Goal: Transaction & Acquisition: Purchase product/service

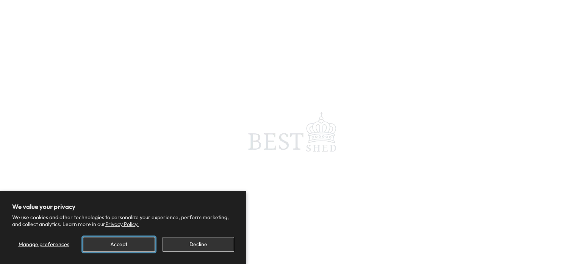
click at [132, 245] on button "Accept" at bounding box center [119, 244] width 72 height 15
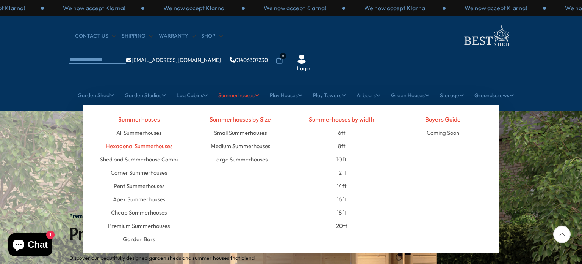
click at [137, 139] on link "Hexagonal Summerhouses" at bounding box center [139, 145] width 67 height 13
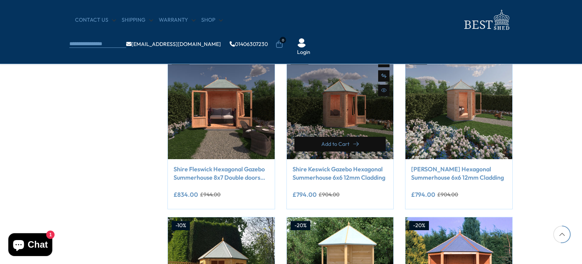
scroll to position [471, 0]
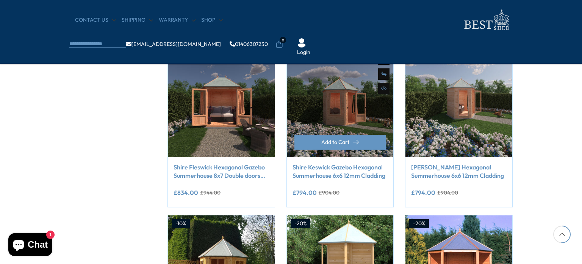
click at [354, 168] on link "Shire Keswick Gazebo Hexagonal Summerhouse 6x6 12mm Cladding" at bounding box center [341, 171] width 96 height 17
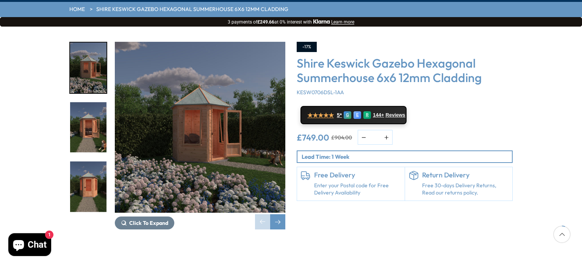
scroll to position [113, 0]
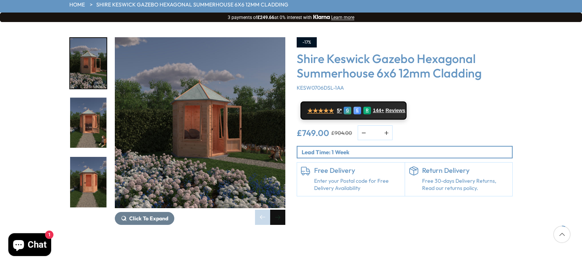
click at [277, 209] on div "Next slide" at bounding box center [277, 216] width 15 height 15
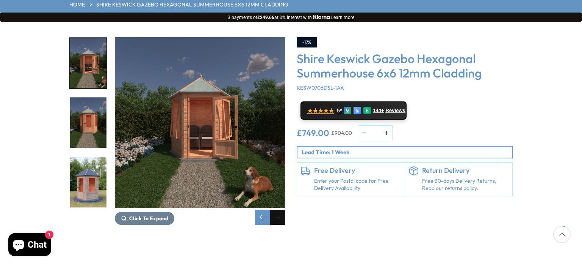
click at [277, 209] on div "Next slide" at bounding box center [277, 216] width 15 height 15
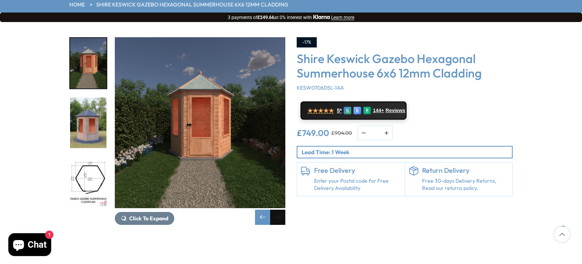
click at [277, 209] on div "Next slide" at bounding box center [277, 216] width 15 height 15
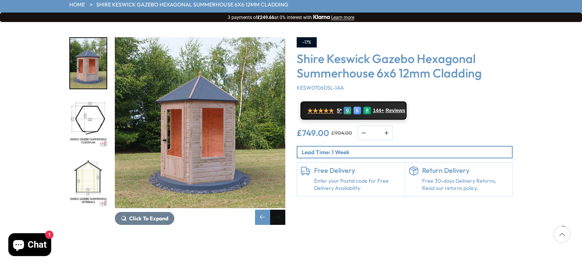
click at [277, 209] on div "Next slide" at bounding box center [277, 216] width 15 height 15
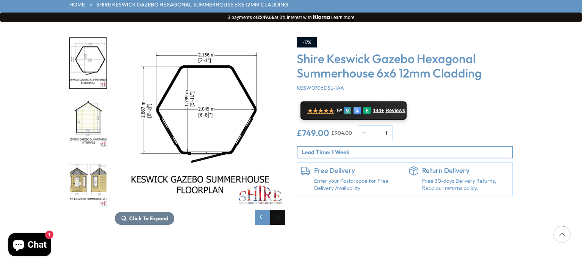
click at [277, 209] on div "Next slide" at bounding box center [277, 216] width 15 height 15
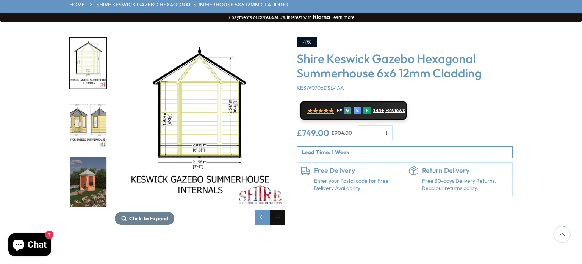
click at [277, 209] on div "Next slide" at bounding box center [277, 216] width 15 height 15
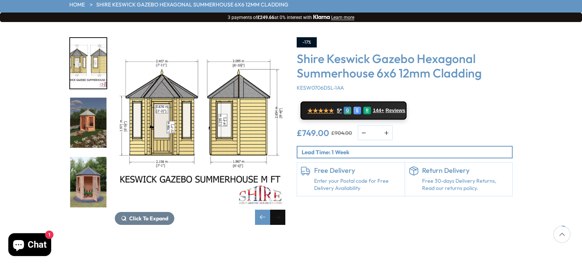
click at [277, 209] on div "Next slide" at bounding box center [277, 216] width 15 height 15
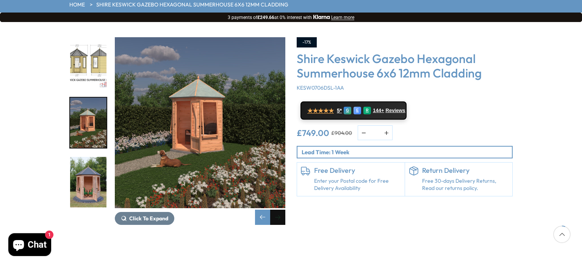
click at [277, 209] on div "Next slide" at bounding box center [277, 216] width 15 height 15
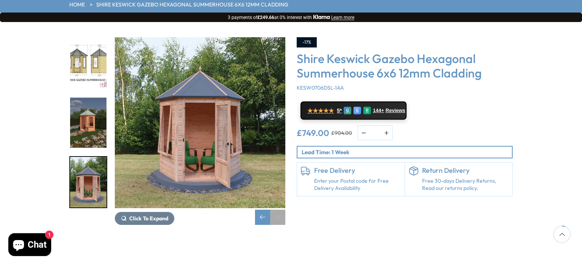
click at [277, 209] on div "Next slide" at bounding box center [277, 216] width 15 height 15
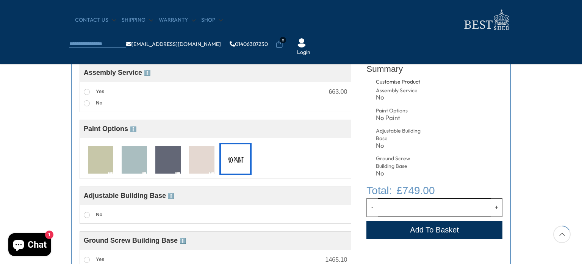
scroll to position [302, 0]
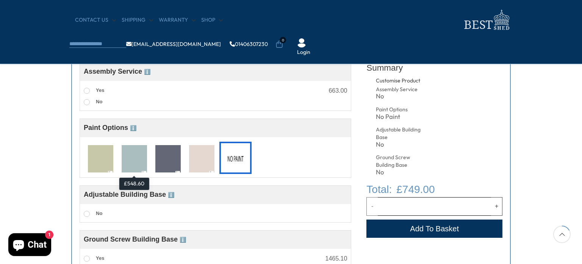
click at [130, 156] on img at bounding box center [134, 159] width 25 height 28
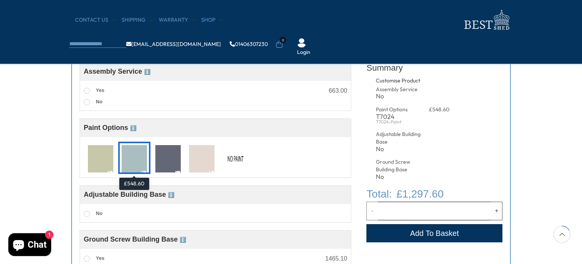
click at [130, 156] on img at bounding box center [134, 159] width 25 height 28
click at [228, 160] on img at bounding box center [235, 159] width 25 height 28
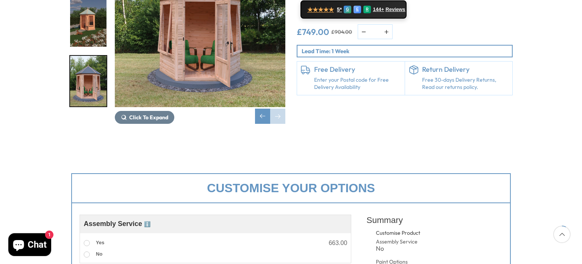
scroll to position [0, 0]
